Goal: Check status: Check status

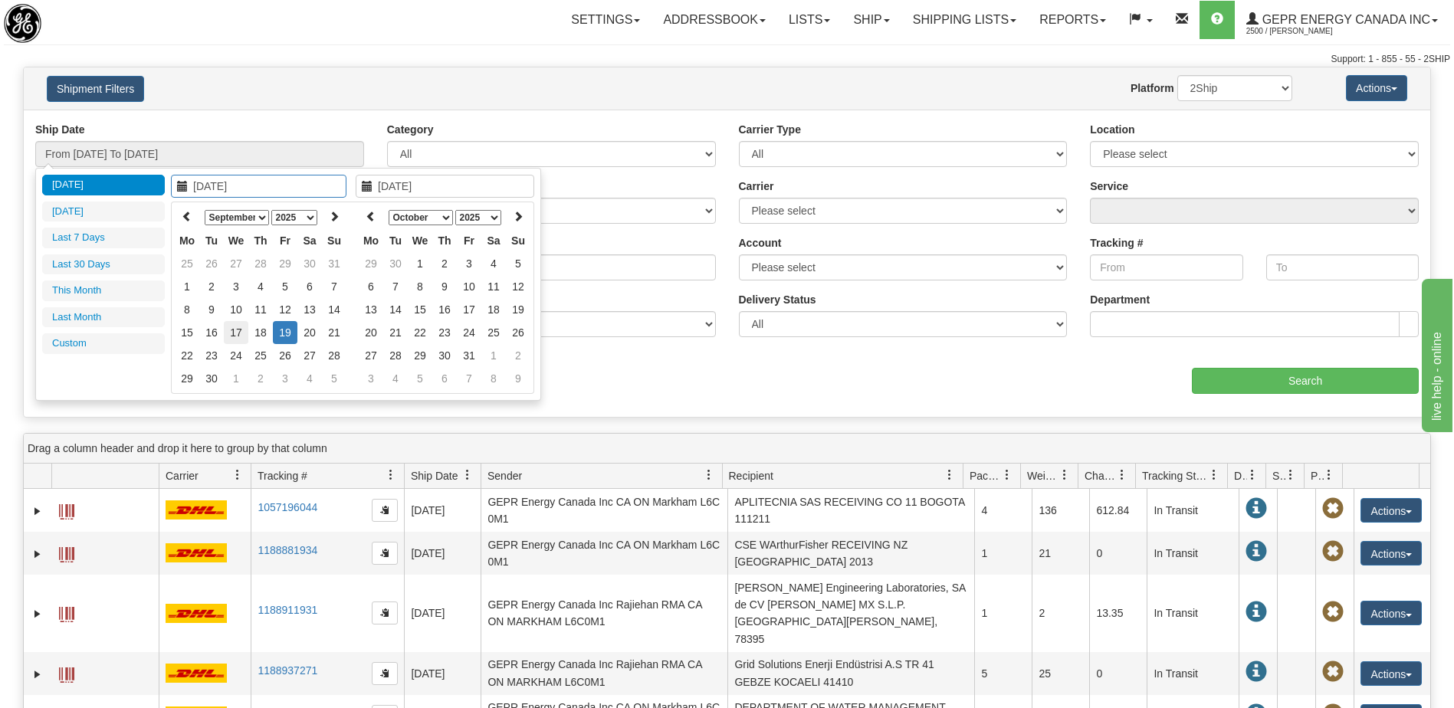
type input "[DATE]"
click at [237, 335] on td "17" at bounding box center [236, 332] width 25 height 23
click at [368, 215] on icon at bounding box center [371, 216] width 11 height 11
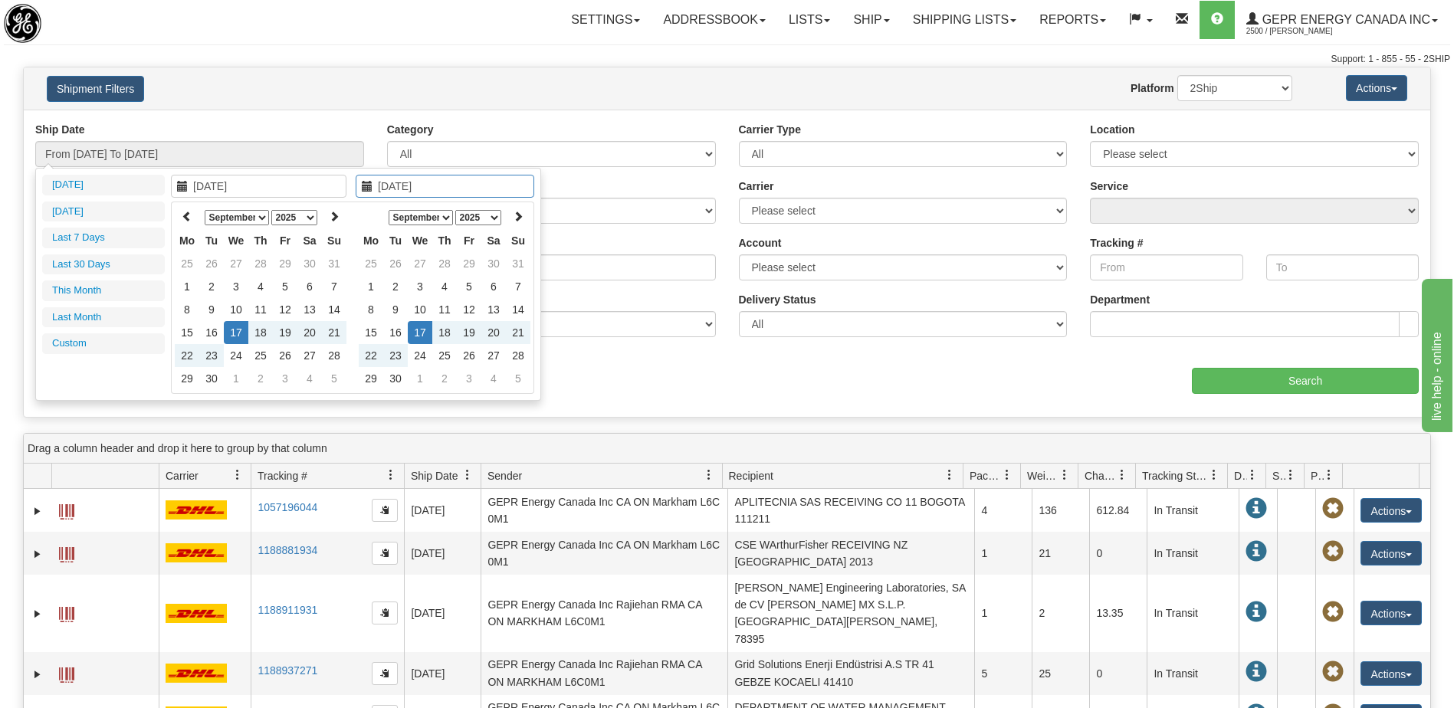
type input "[DATE]"
click at [418, 336] on td "17" at bounding box center [420, 332] width 25 height 23
type input "From [DATE] To [DATE]"
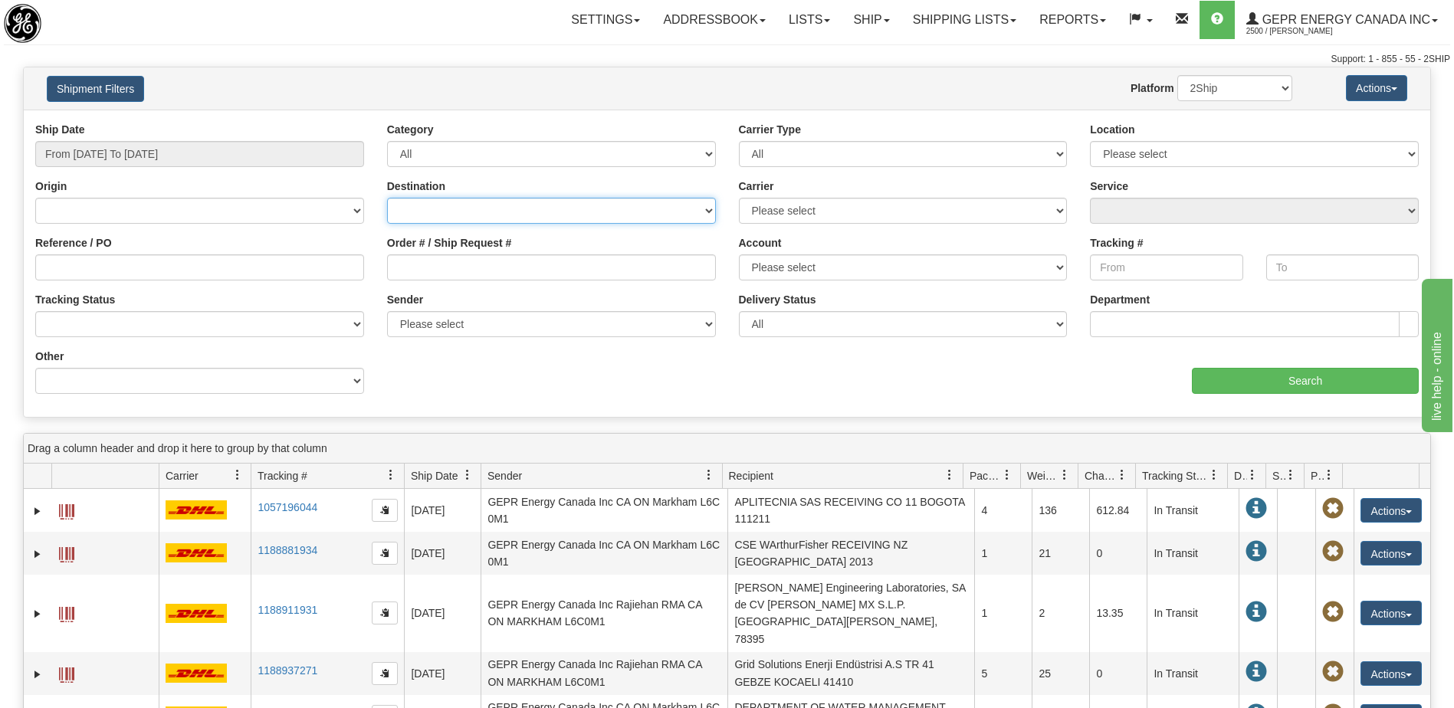
click at [444, 215] on select "[GEOGRAPHIC_DATA] [GEOGRAPHIC_DATA] [GEOGRAPHIC_DATA] [US_STATE] [GEOGRAPHIC_DA…" at bounding box center [551, 211] width 329 height 26
select select "INTL"
click at [387, 198] on select "[GEOGRAPHIC_DATA] [GEOGRAPHIC_DATA] [GEOGRAPHIC_DATA] [US_STATE] [GEOGRAPHIC_DA…" at bounding box center [551, 211] width 329 height 26
click at [770, 207] on select "Please select 2Ship [DATE] DHL FedEx Express® FedEx® LTL Purolator UPS" at bounding box center [903, 211] width 329 height 26
select select "2"
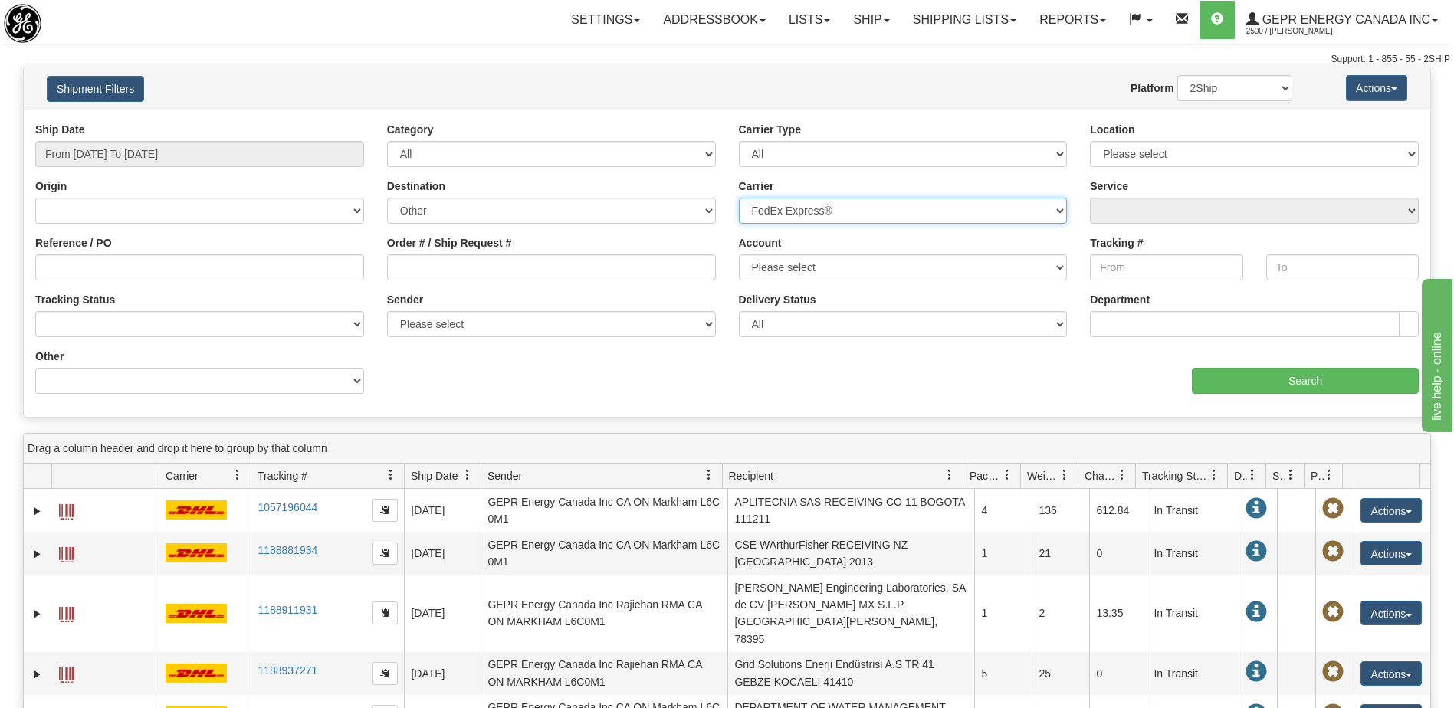
click at [739, 198] on select "Please select 2Ship [DATE] DHL FedEx Express® FedEx® LTL Purolator UPS" at bounding box center [903, 211] width 329 height 26
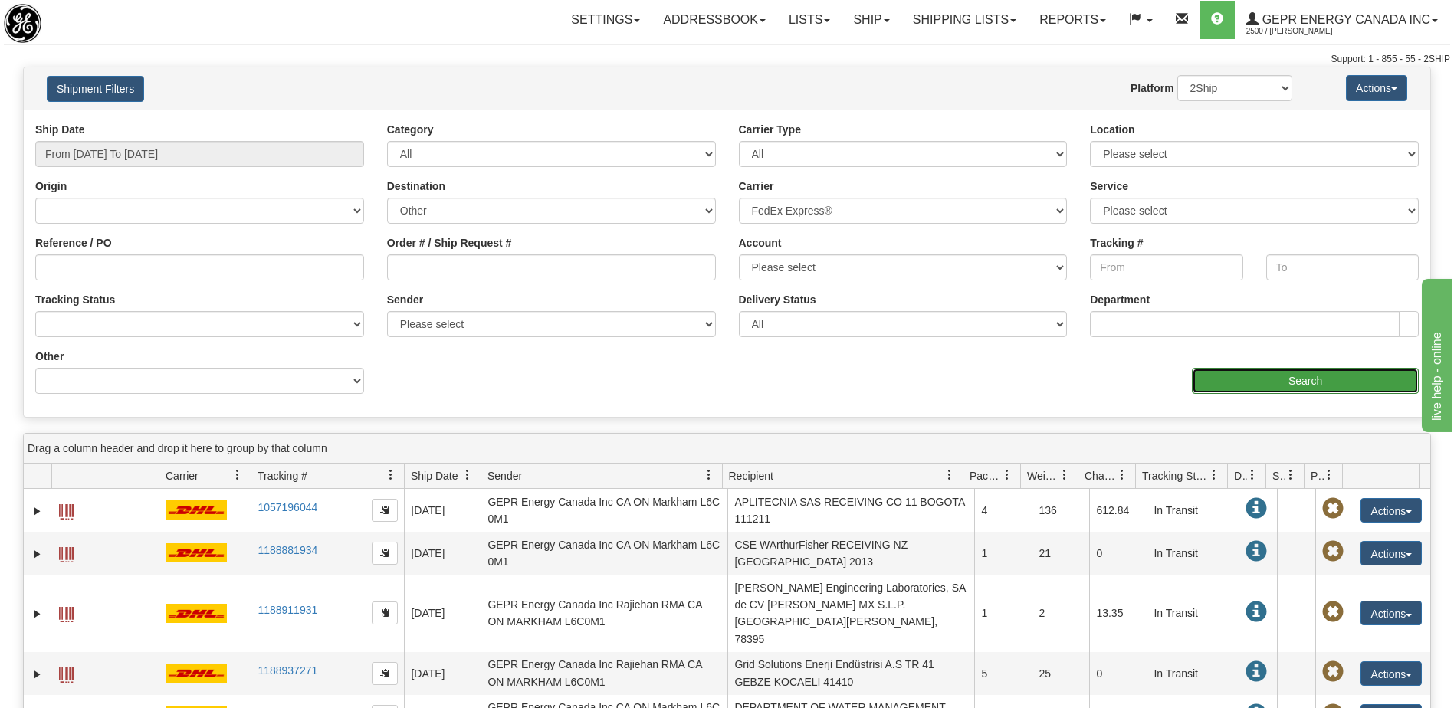
click at [1259, 375] on input "Search" at bounding box center [1305, 381] width 227 height 26
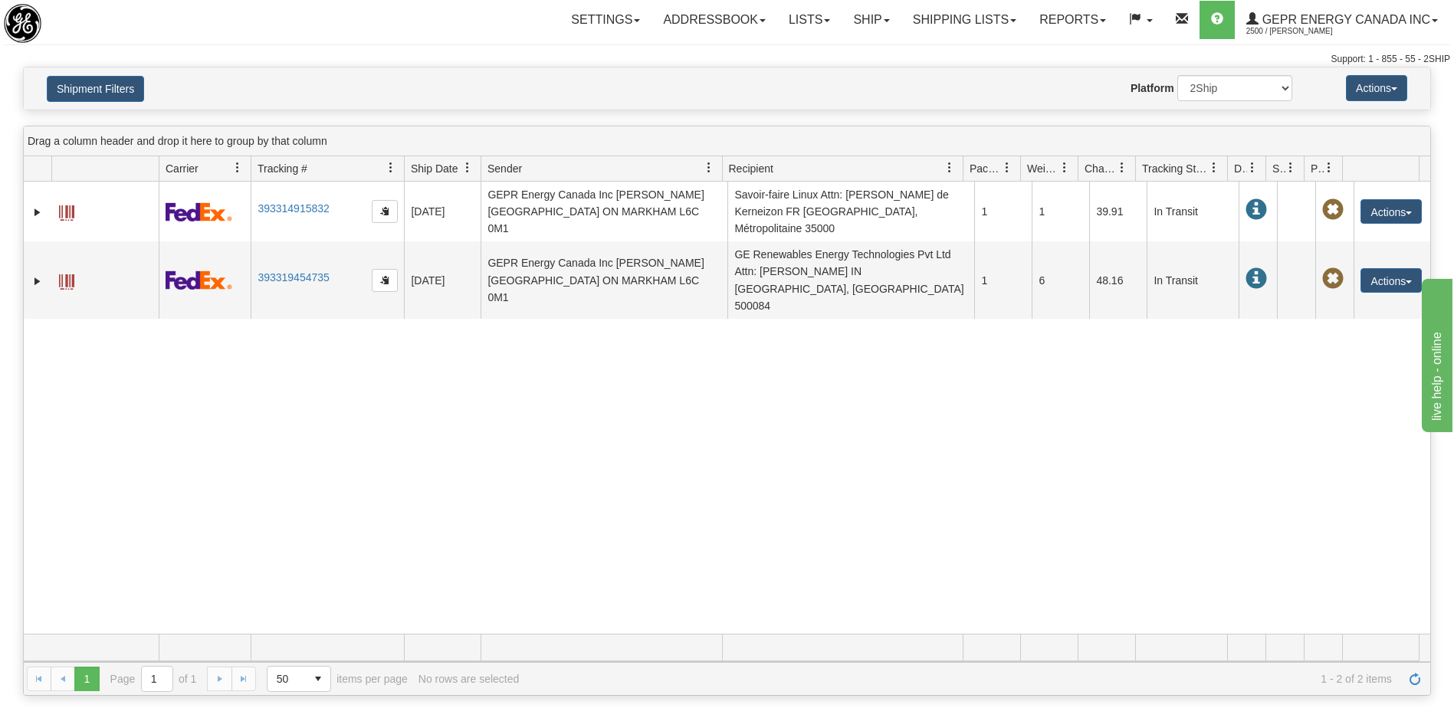
click at [412, 520] on div "31631014 2500 393314915832 [DATE] [DATE] 02:33:01 PM GEPR Energy Canada Inc [PE…" at bounding box center [727, 408] width 1406 height 452
